Goal: Information Seeking & Learning: Learn about a topic

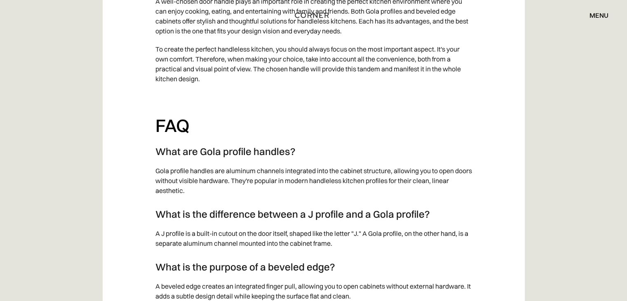
scroll to position [3294, 0]
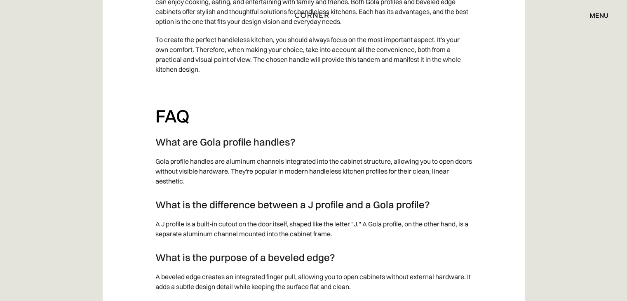
click at [296, 211] on h3 "What is the difference between a J profile and a Gola profile?" at bounding box center [313, 204] width 316 height 12
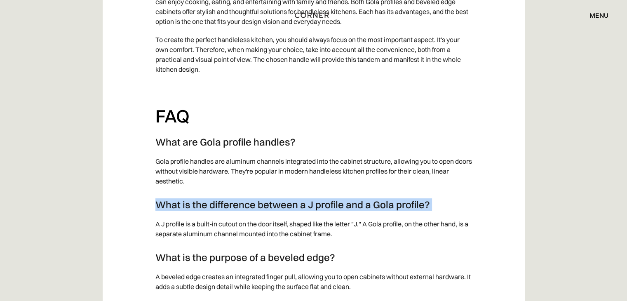
click at [296, 211] on h3 "What is the difference between a J profile and a Gola profile?" at bounding box center [313, 204] width 316 height 12
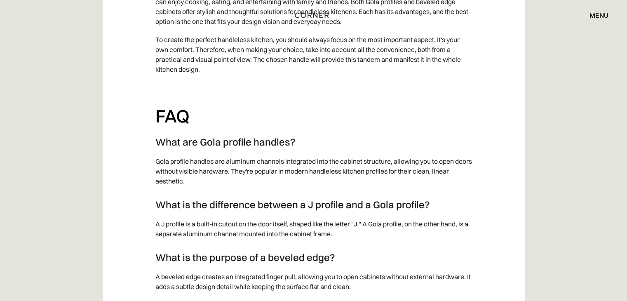
click at [303, 234] on p "A J profile is a built-in cutout on the door itself, shaped like the letter "J.…" at bounding box center [313, 229] width 316 height 28
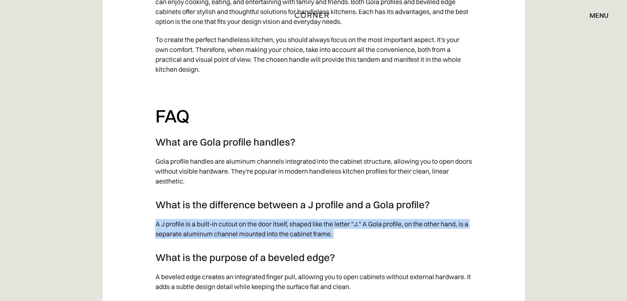
click at [303, 234] on p "A J profile is a built-in cutout on the door itself, shaped like the letter "J.…" at bounding box center [313, 229] width 316 height 28
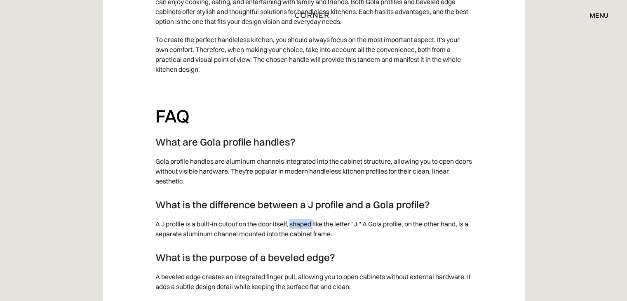
click at [303, 234] on p "A J profile is a built-in cutout on the door itself, shaped like the letter "J.…" at bounding box center [313, 229] width 316 height 28
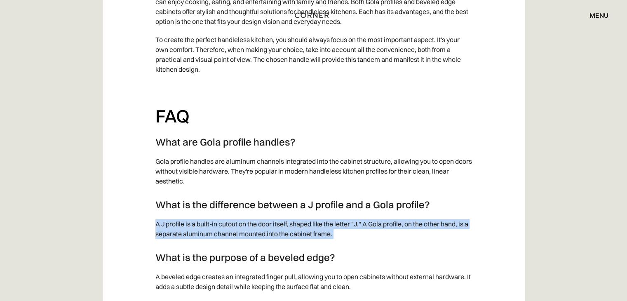
click at [303, 234] on p "A J profile is a built-in cutout on the door itself, shaped like the letter "J.…" at bounding box center [313, 229] width 316 height 28
click at [343, 243] on p "A J profile is a built-in cutout on the door itself, shaped like the letter "J.…" at bounding box center [313, 229] width 316 height 28
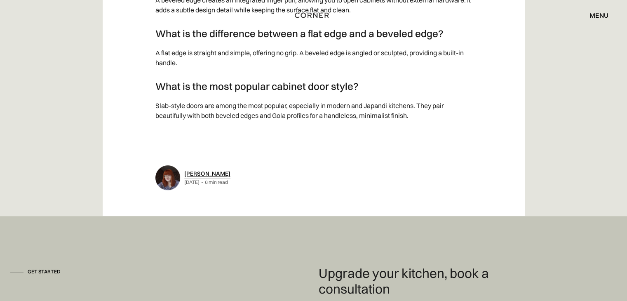
scroll to position [3574, 0]
